Goal: Information Seeking & Learning: Learn about a topic

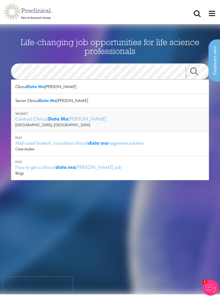
click at [60, 106] on div "Senior Clinical Data Ma nager" at bounding box center [109, 101] width 197 height 14
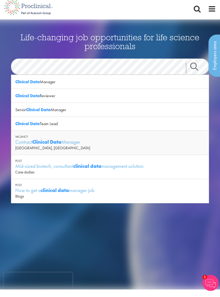
click at [55, 83] on div "Clinical Data Manager" at bounding box center [109, 87] width 197 height 14
